Goal: Communication & Community: Answer question/provide support

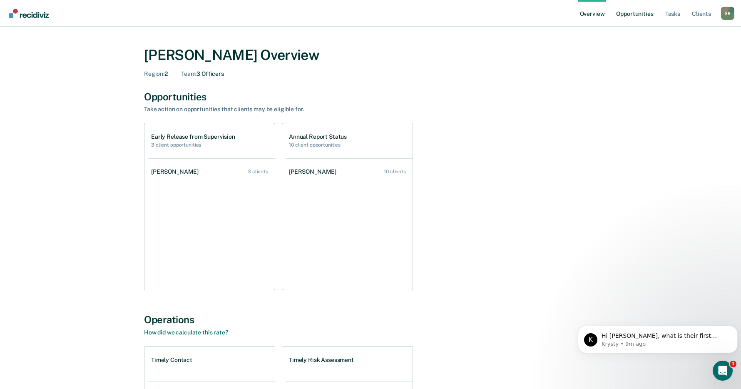
click at [636, 13] on link "Opportunities" at bounding box center [635, 13] width 40 height 27
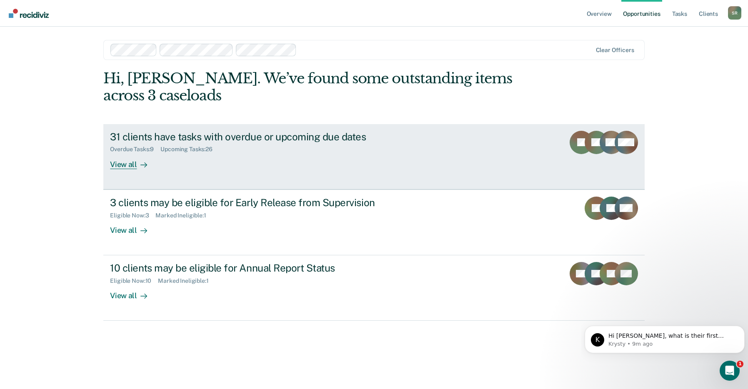
click at [275, 135] on div "31 clients have tasks with overdue or upcoming due dates" at bounding box center [256, 137] width 292 height 12
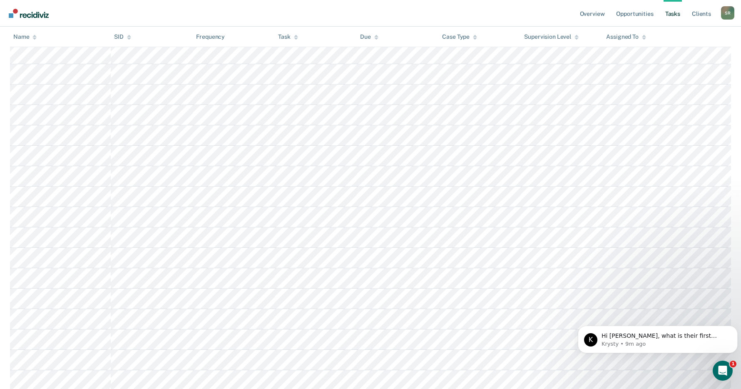
scroll to position [554, 0]
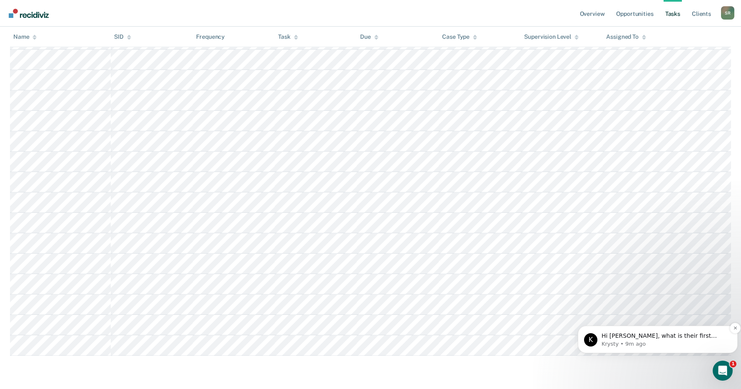
click at [666, 346] on p "Krysty • 9m ago" at bounding box center [665, 343] width 126 height 7
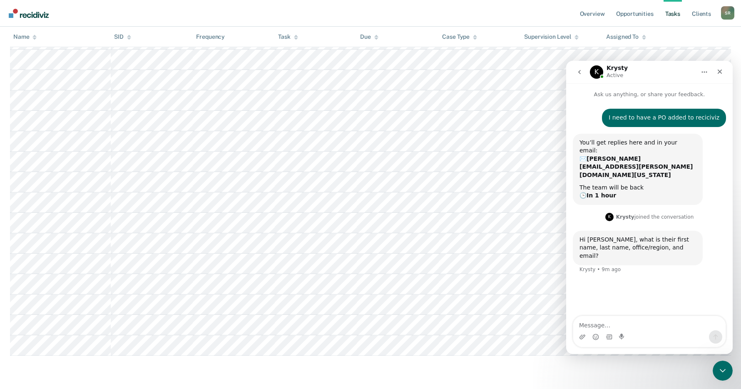
scroll to position [1, 0]
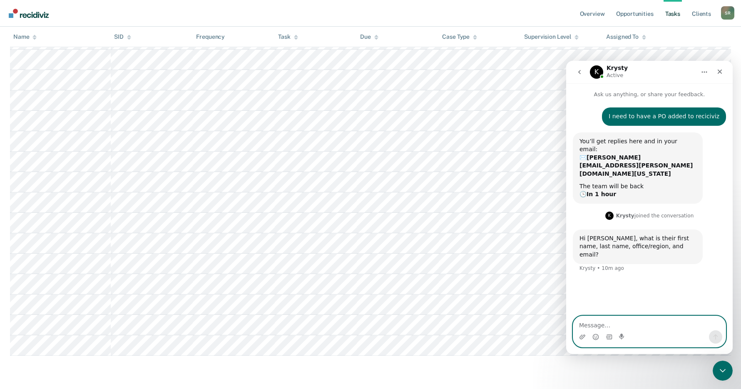
click at [591, 323] on textarea "Message…" at bounding box center [650, 323] width 152 height 14
paste textarea "javascript:submit('70076288227');"
type textarea "javascript:submit('70076288227');"
drag, startPoint x: 673, startPoint y: 326, endPoint x: 512, endPoint y: 325, distance: 161.2
click at [567, 325] on html "K Krysty Active Ask us anything, or share your feedback. I need to have a PO ad…" at bounding box center [650, 207] width 167 height 293
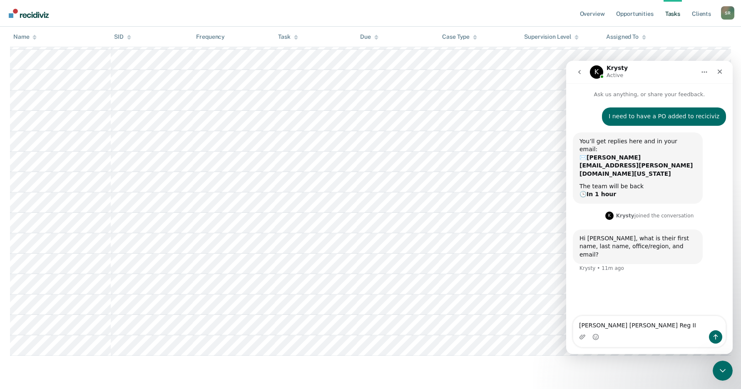
click at [673, 325] on textarea "[PERSON_NAME] [PERSON_NAME] Reg II" at bounding box center [650, 323] width 152 height 14
click at [663, 325] on textarea "[PERSON_NAME] [PERSON_NAME] Reg II" at bounding box center [650, 323] width 152 height 14
paste textarea "tenia.dossous@tdcj.texas.gov"
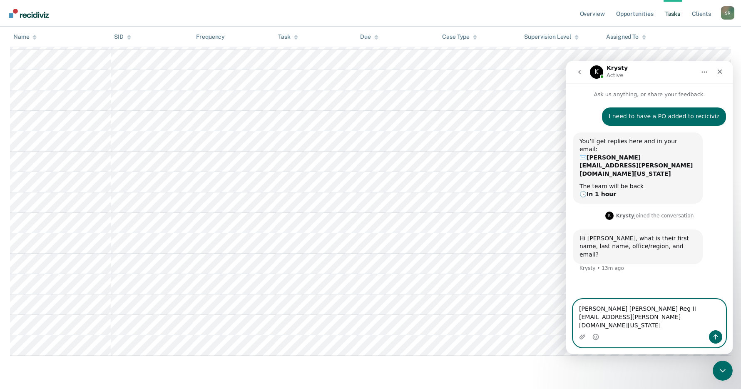
drag, startPoint x: 686, startPoint y: 301, endPoint x: 679, endPoint y: 298, distance: 7.7
click at [618, 300] on textarea "Dossous, Tenia Dallas IV Reg II tenia.dossous@tdcj.texas.gov" at bounding box center [650, 315] width 152 height 31
click at [625, 327] on textarea "Dossous, Tenia Dallas IV Reg II tenia.dossous@tdcj.texas.gov" at bounding box center [650, 315] width 152 height 31
type textarea "Dossous, Tenia Dallas IV Reg II tenia.dossous@tdcj.texas.gov"
click at [714, 336] on icon "Send a message…" at bounding box center [716, 337] width 7 height 7
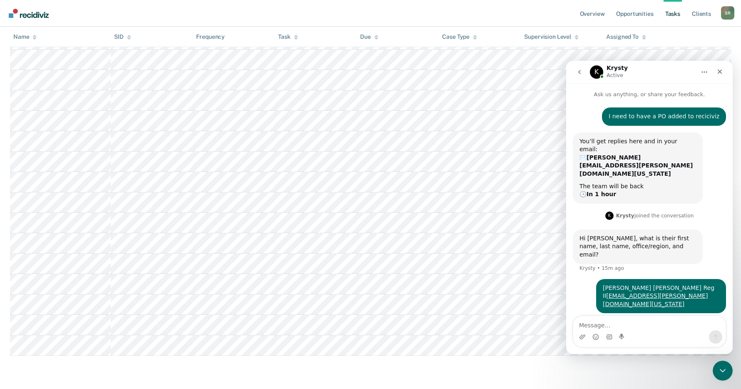
click at [721, 67] on div "Close" at bounding box center [720, 71] width 15 height 15
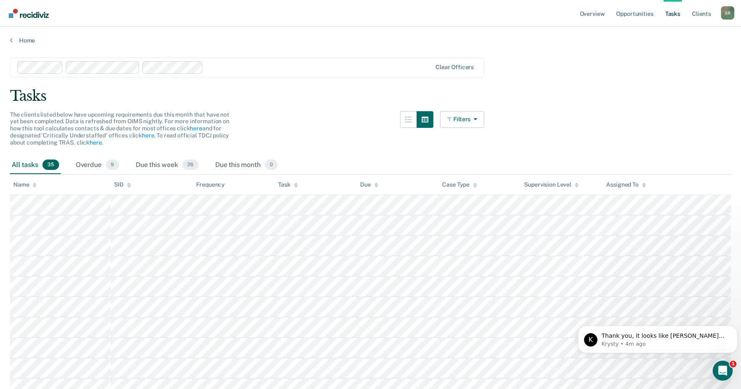
scroll to position [8, 0]
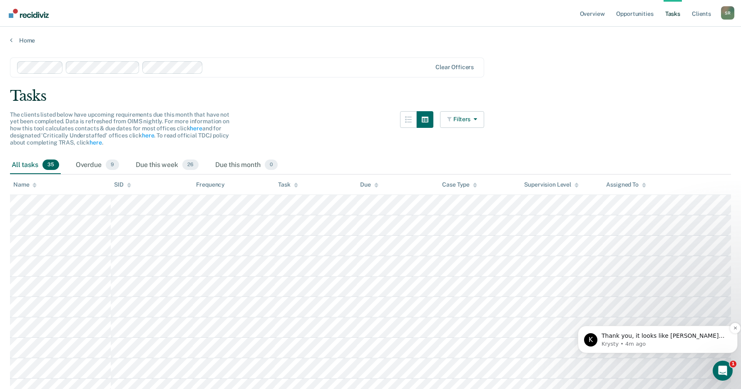
click at [652, 342] on p "Krysty • 4m ago" at bounding box center [665, 343] width 126 height 7
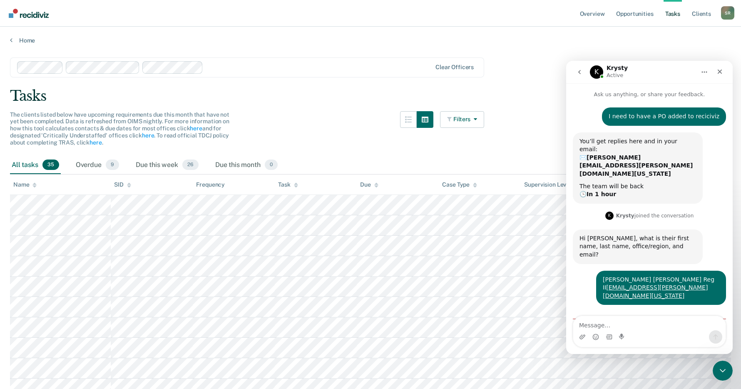
scroll to position [22, 0]
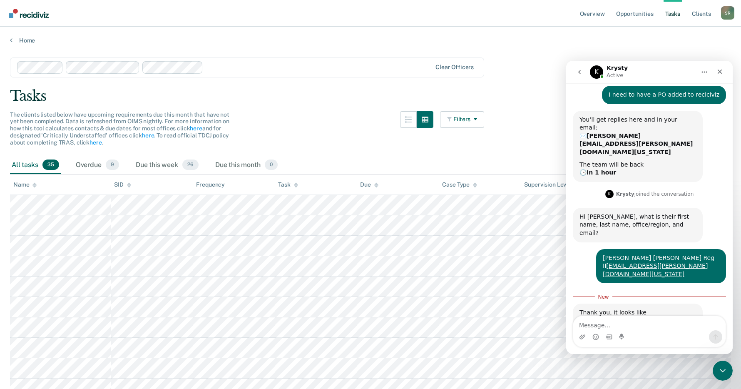
click at [219, 67] on div at bounding box center [319, 67] width 225 height 10
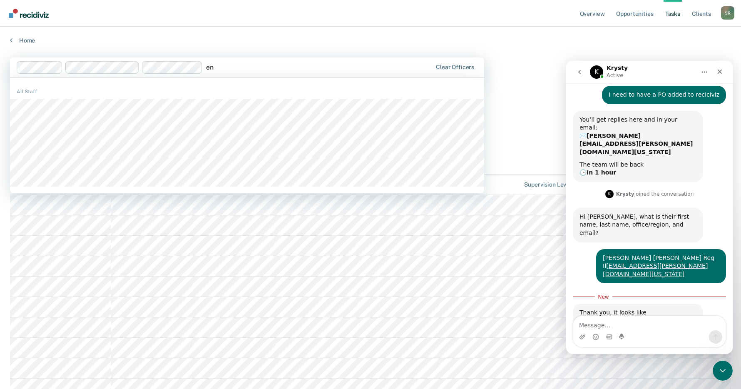
type input "e"
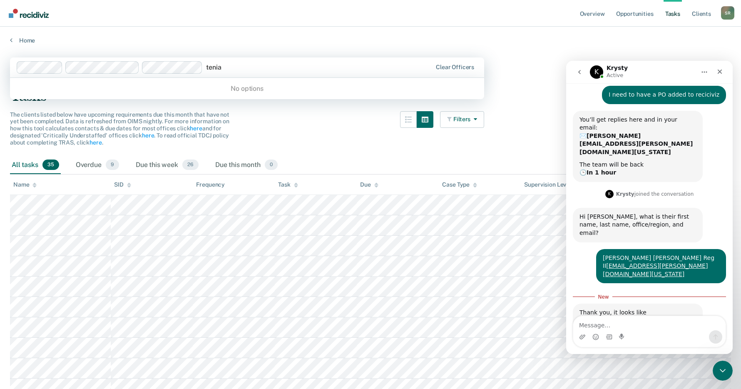
type input "tenia"
click at [592, 324] on textarea "Message…" at bounding box center [650, 323] width 152 height 14
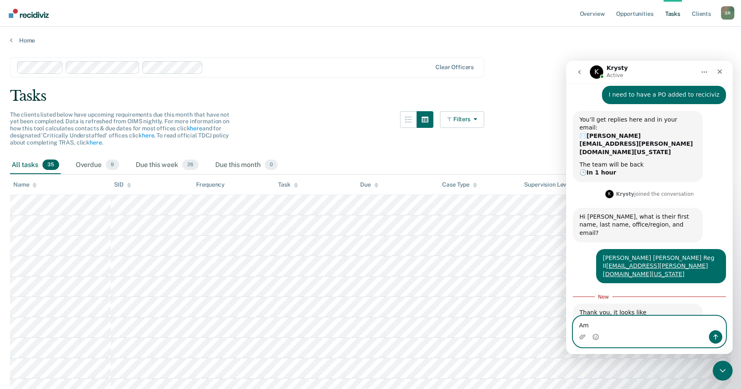
type textarea "A"
type textarea "I can't find here listed."
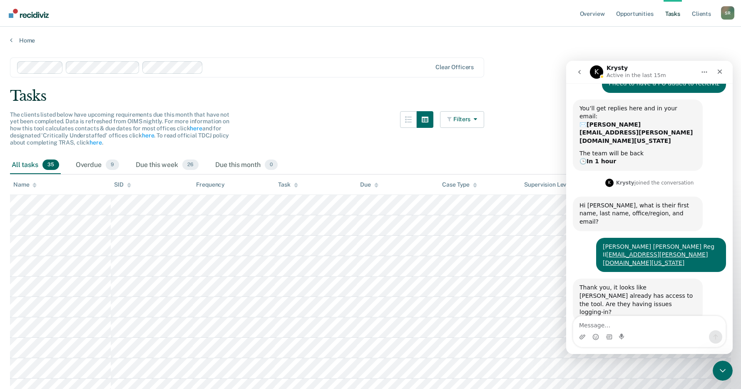
click at [266, 93] on div "Tasks" at bounding box center [370, 95] width 721 height 17
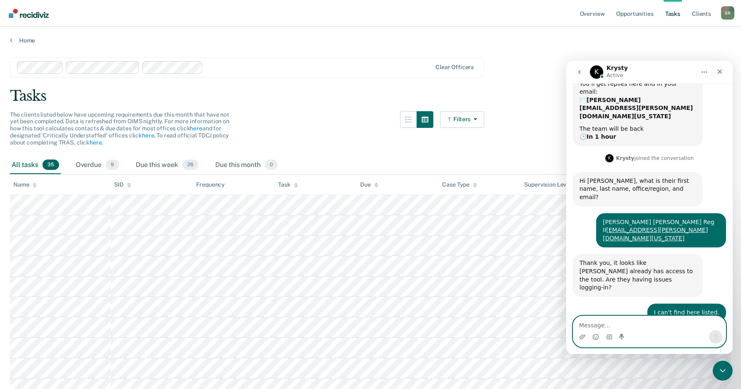
click at [608, 326] on textarea "Message…" at bounding box center [650, 323] width 152 height 14
type textarea "Yes,"
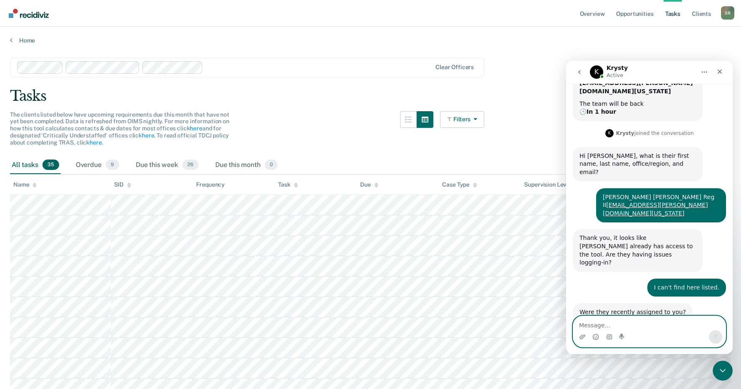
scroll to position [115, 0]
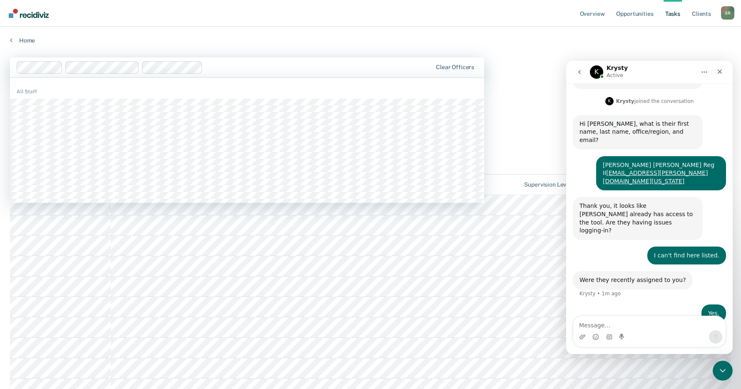
click at [233, 65] on div at bounding box center [319, 67] width 226 height 10
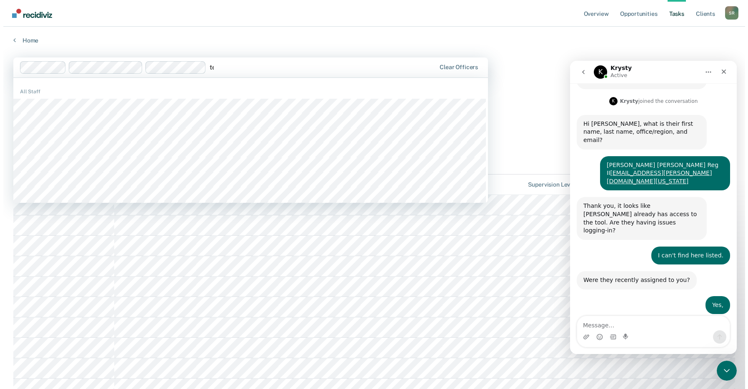
scroll to position [132, 0]
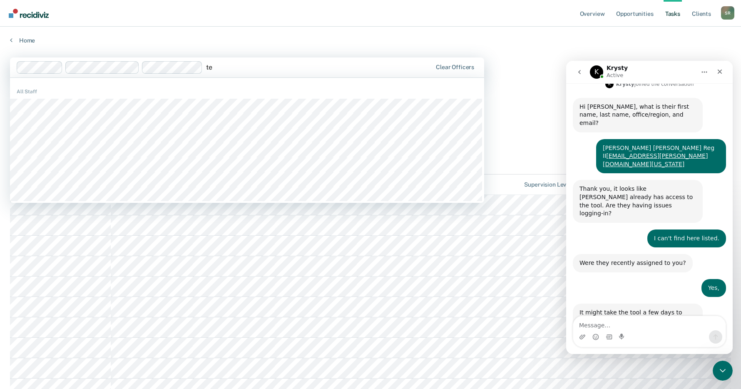
type input "t"
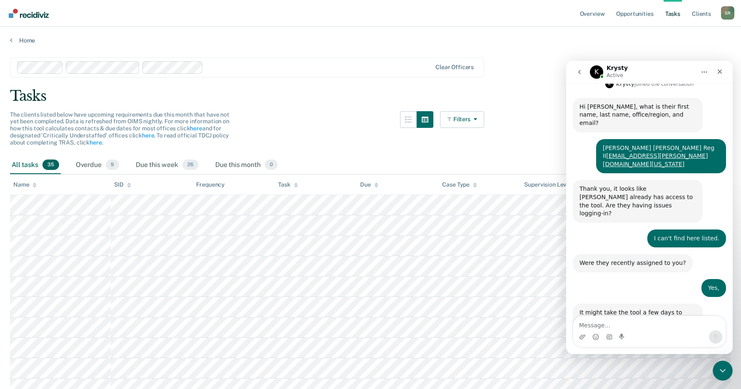
drag, startPoint x: 593, startPoint y: 28, endPoint x: 642, endPoint y: 52, distance: 55.0
click at [593, 28] on div "Home" at bounding box center [370, 35] width 741 height 17
drag, startPoint x: 722, startPoint y: 70, endPoint x: 1295, endPoint y: 131, distance: 575.7
click at [722, 70] on icon "Close" at bounding box center [720, 71] width 7 height 7
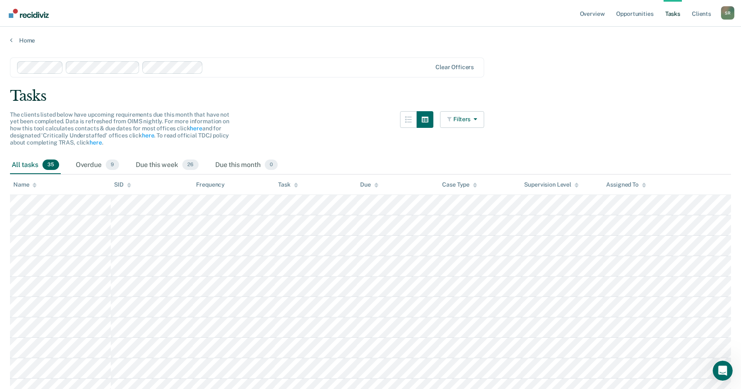
drag, startPoint x: 635, startPoint y: 115, endPoint x: 612, endPoint y: 107, distance: 24.2
click at [646, 12] on link "Opportunities" at bounding box center [635, 13] width 40 height 27
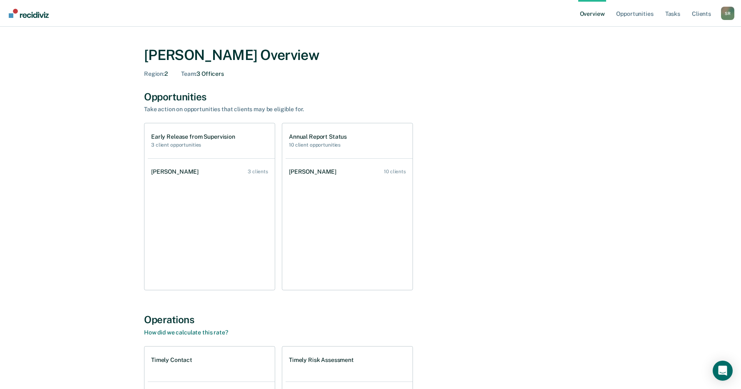
click at [262, 79] on div "[PERSON_NAME] Overview Region : 2 Team : 3 Officers" at bounding box center [370, 60] width 453 height 47
click at [720, 369] on icon "Open Intercom Messenger" at bounding box center [723, 370] width 10 height 11
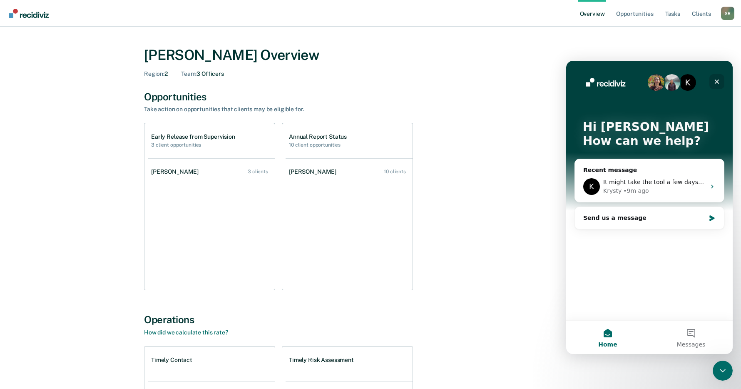
click at [714, 79] on div "Close" at bounding box center [717, 81] width 15 height 15
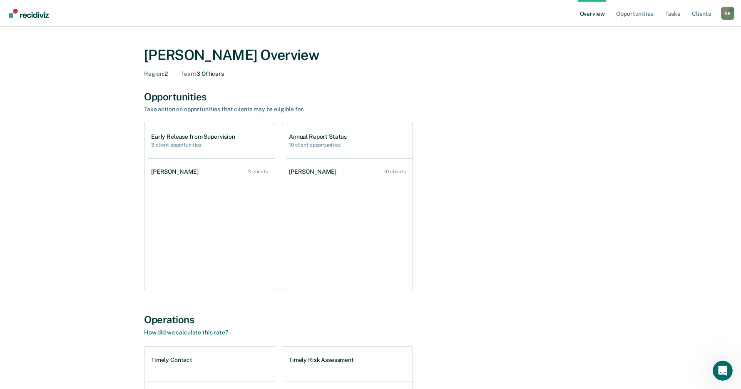
click at [547, 182] on div "Early Release from Supervision 3 client opportunities [PERSON_NAME] 3 clients A…" at bounding box center [370, 206] width 453 height 167
click at [706, 13] on link "Client s" at bounding box center [702, 13] width 22 height 27
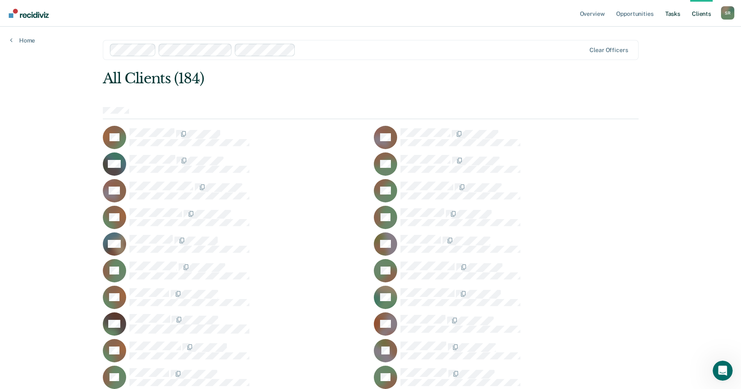
click at [678, 12] on link "Tasks" at bounding box center [673, 13] width 18 height 27
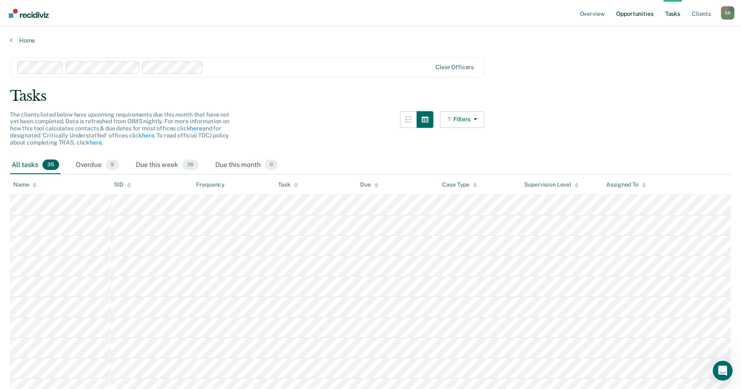
click at [634, 11] on link "Opportunities" at bounding box center [635, 13] width 40 height 27
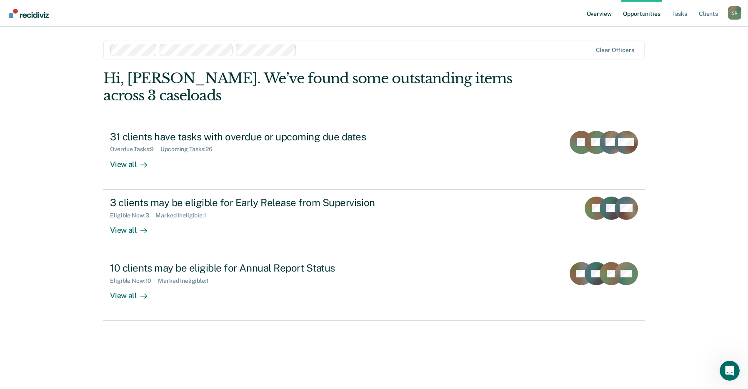
click at [596, 14] on link "Overview" at bounding box center [599, 13] width 28 height 27
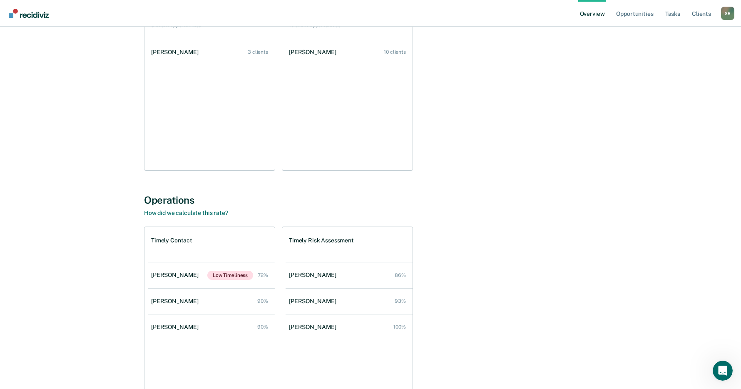
scroll to position [139, 0]
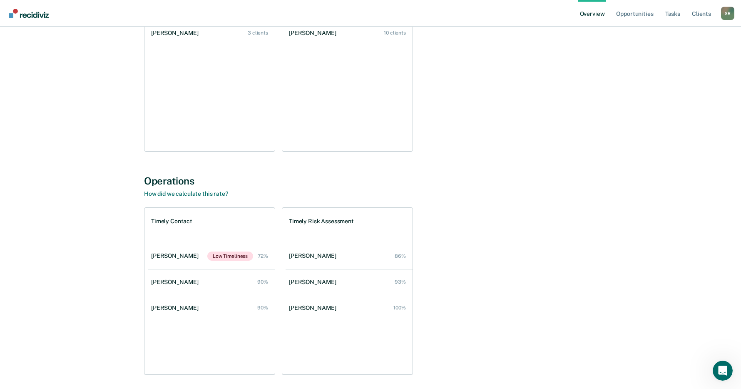
click at [648, 172] on div "[PERSON_NAME] Overview Region : 2 Team : 3 Officers Opportunities Take action o…" at bounding box center [370, 145] width 721 height 494
click at [632, 159] on div "[PERSON_NAME] Overview Region : 2 Team : 3 Officers Opportunities Take action o…" at bounding box center [370, 145] width 721 height 494
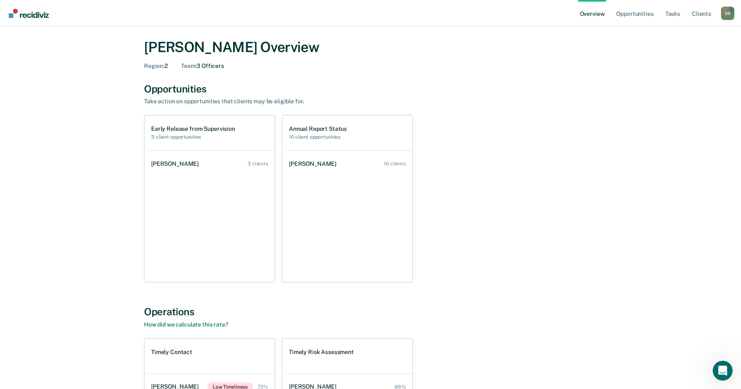
scroll to position [0, 0]
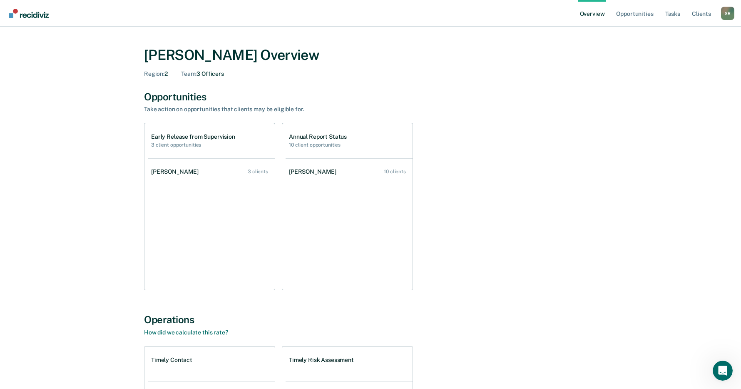
click at [632, 186] on div "[PERSON_NAME] Overview Region : 2 Team : 3 Officers Opportunities Take action o…" at bounding box center [370, 284] width 721 height 494
click at [531, 86] on div "[PERSON_NAME] Overview Region : 2 Team : 3 Officers Opportunities Take action o…" at bounding box center [371, 284] width 500 height 494
click at [599, 284] on div "[PERSON_NAME] Overview Region : 2 Team : 3 Officers Opportunities Take action o…" at bounding box center [371, 284] width 500 height 494
